Goal: Information Seeking & Learning: Learn about a topic

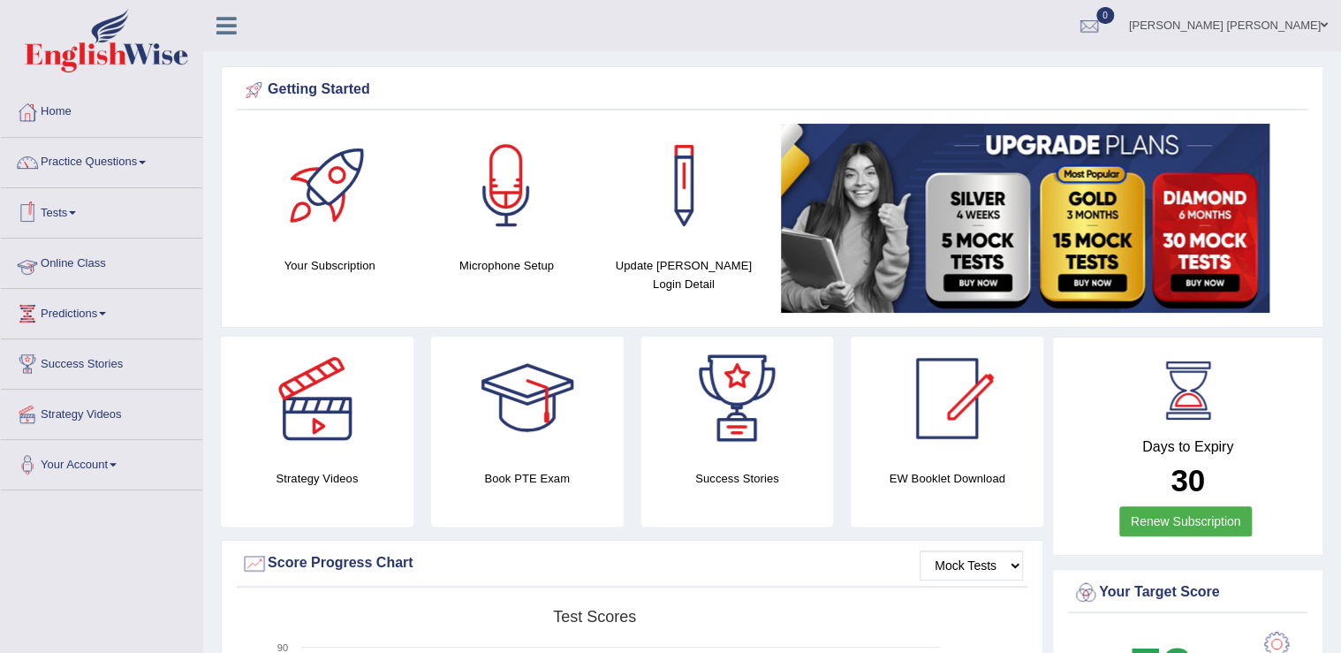
click at [80, 265] on link "Online Class" at bounding box center [101, 261] width 201 height 44
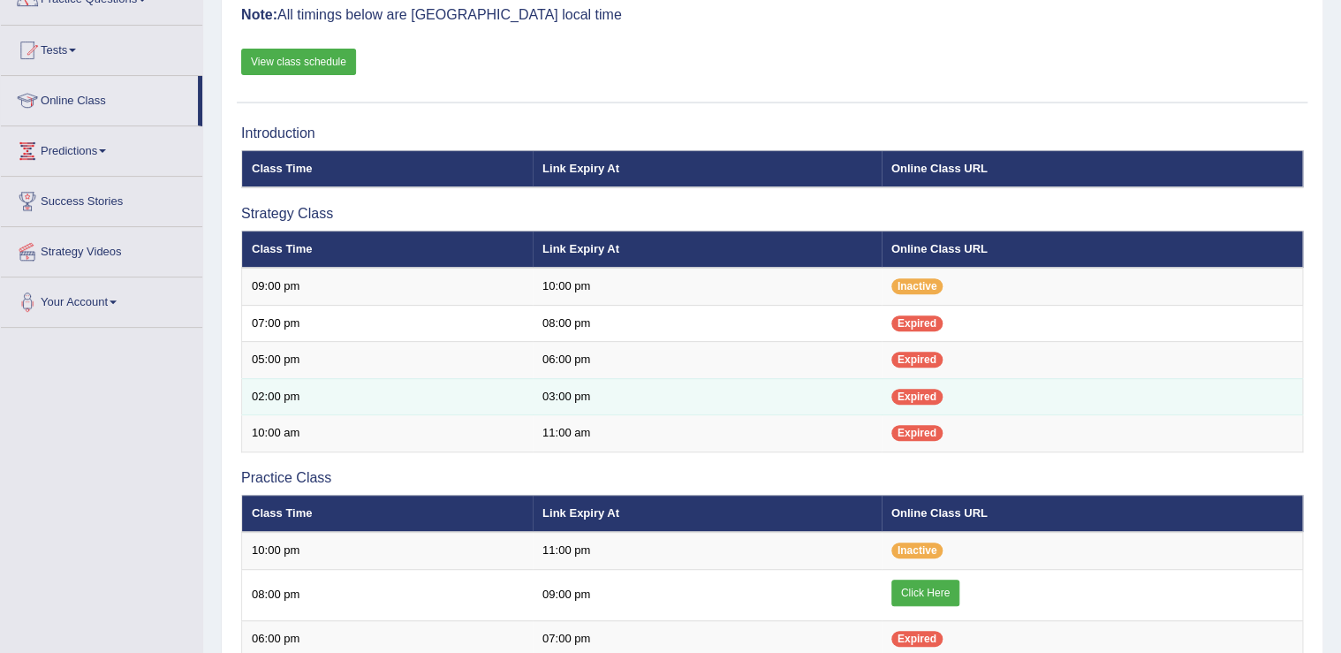
scroll to position [424, 0]
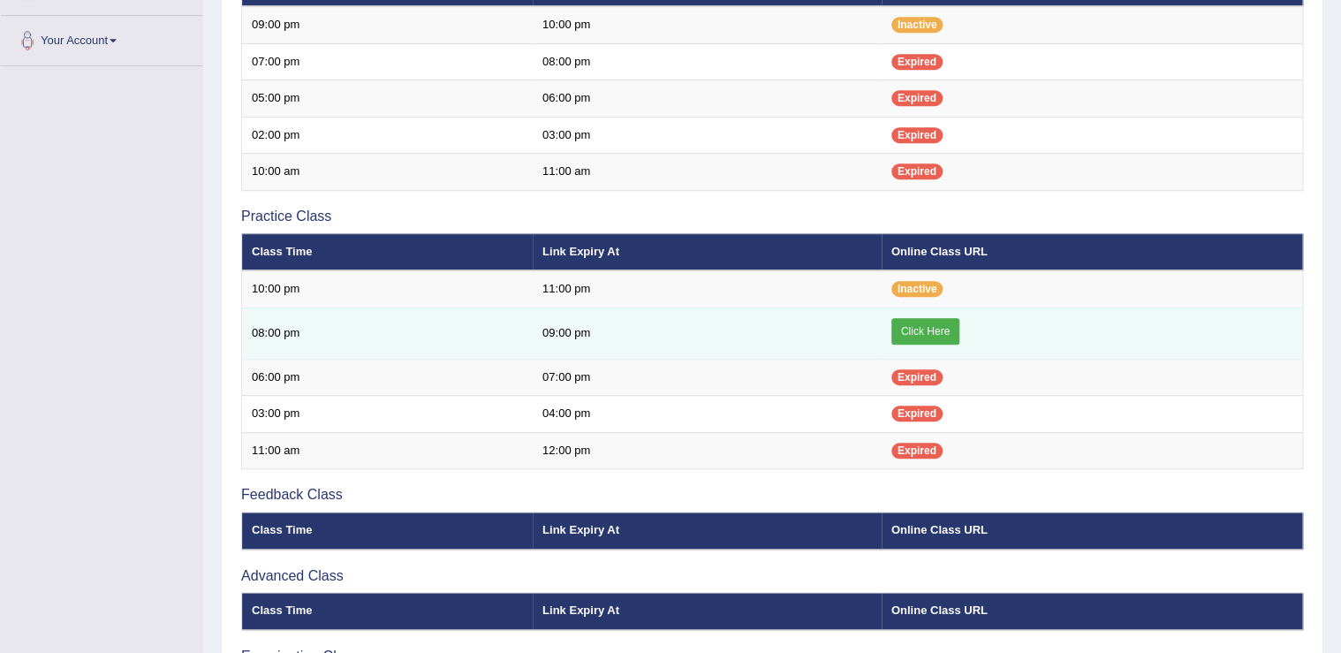
click at [944, 318] on link "Click Here" at bounding box center [925, 331] width 68 height 27
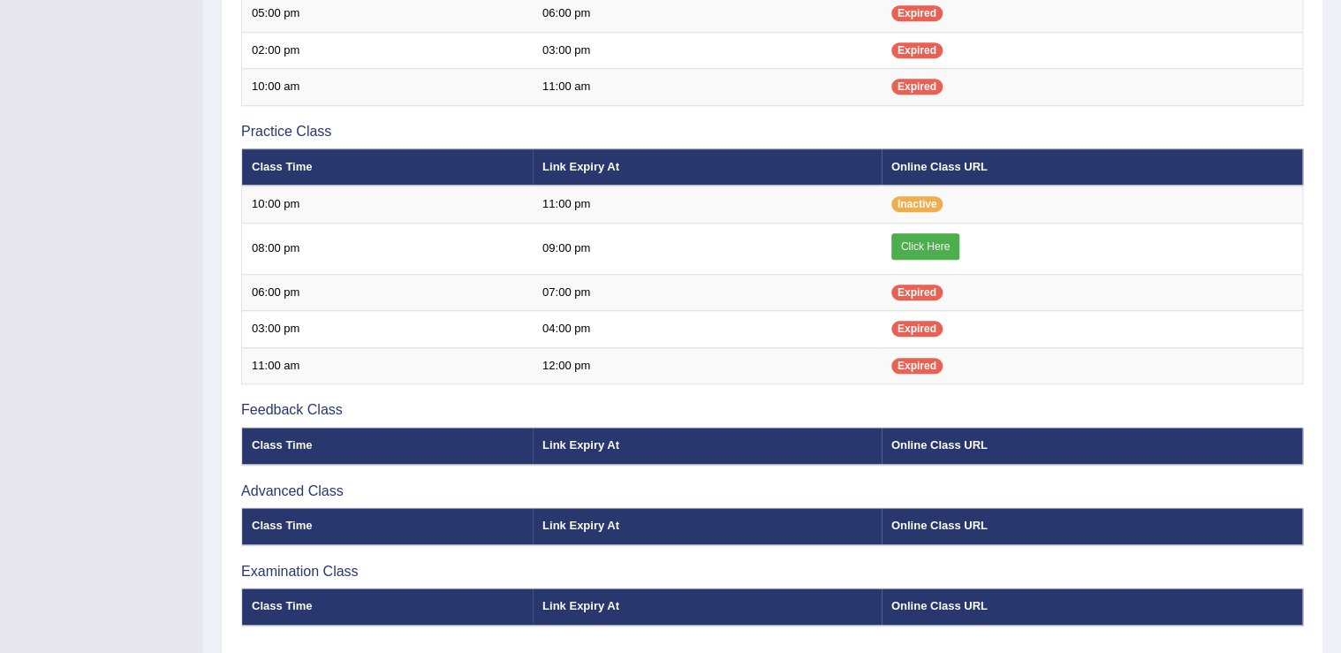
scroll to position [569, 0]
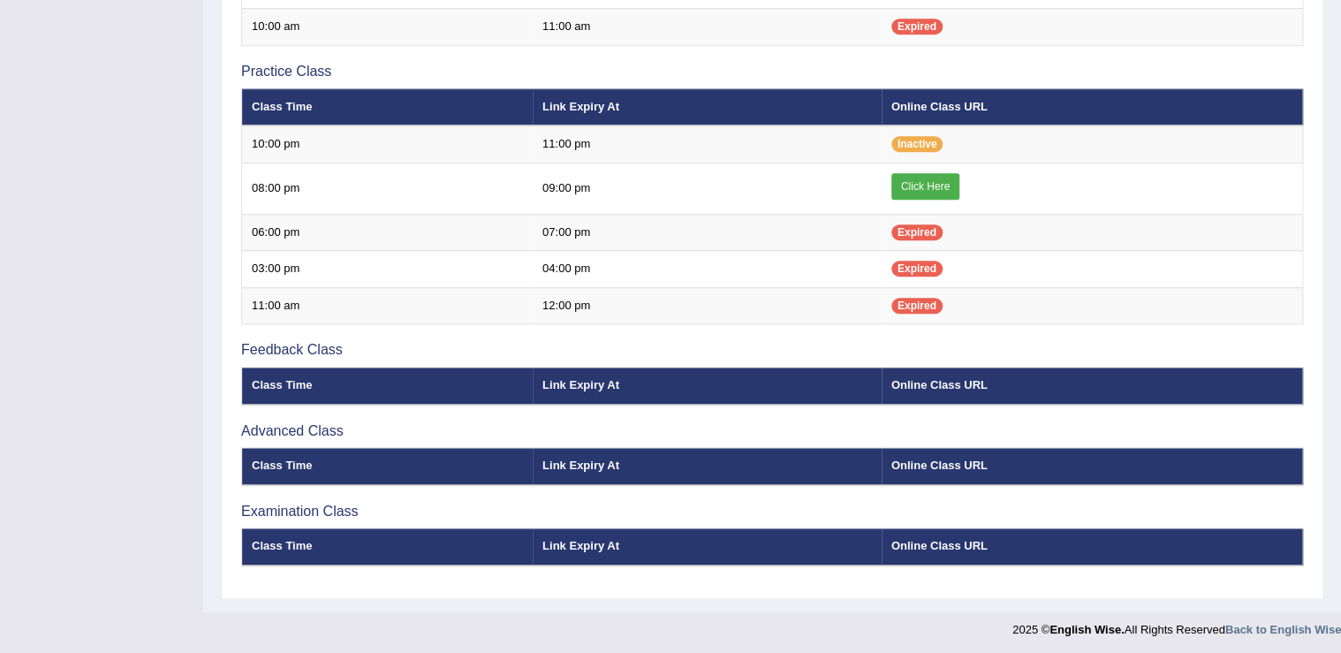
scroll to position [569, 0]
